Goal: Transaction & Acquisition: Book appointment/travel/reservation

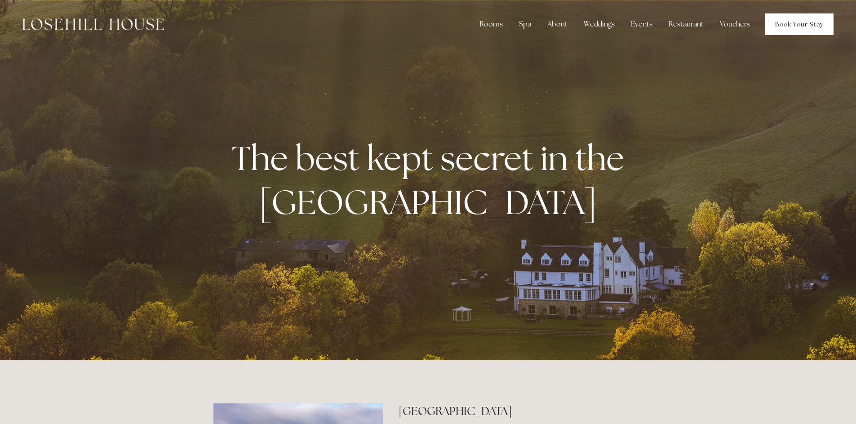
click at [808, 25] on link "Book Your Stay" at bounding box center [799, 24] width 68 height 22
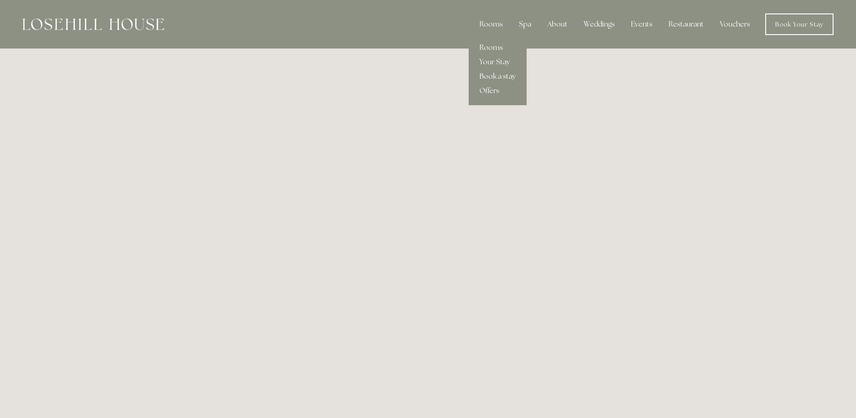
click at [495, 77] on link "Book a stay" at bounding box center [497, 76] width 58 height 14
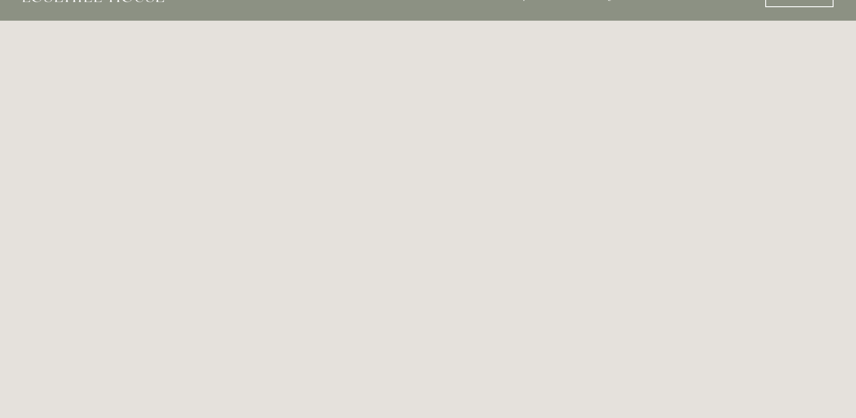
scroll to position [49, 0]
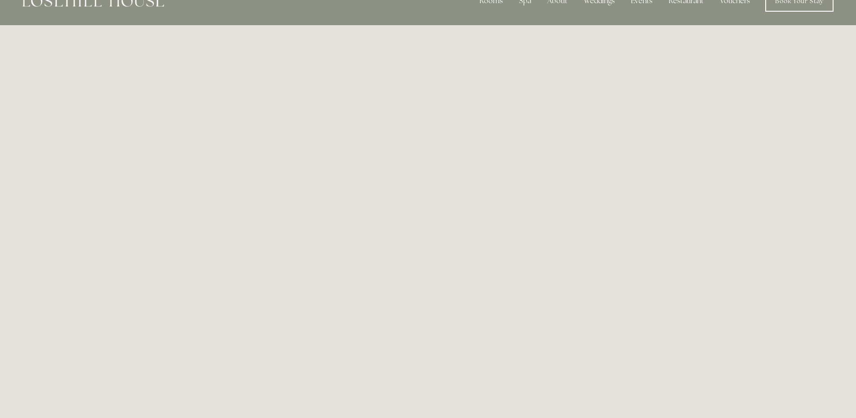
scroll to position [0, 0]
